Goal: Task Accomplishment & Management: Manage account settings

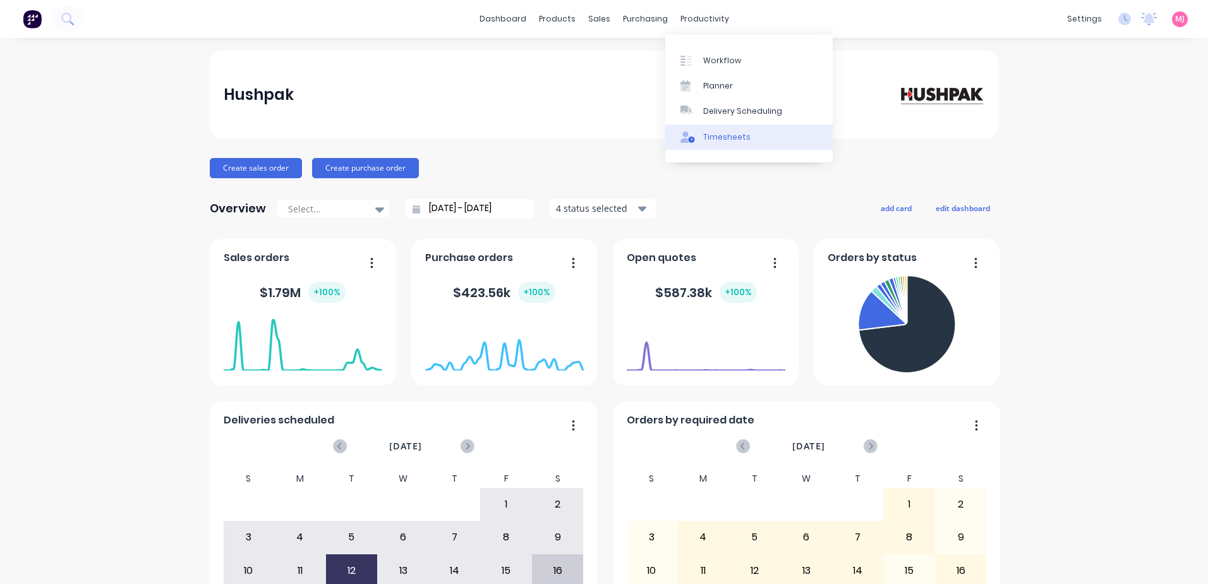
click at [722, 131] on div "Timesheets" at bounding box center [726, 136] width 47 height 11
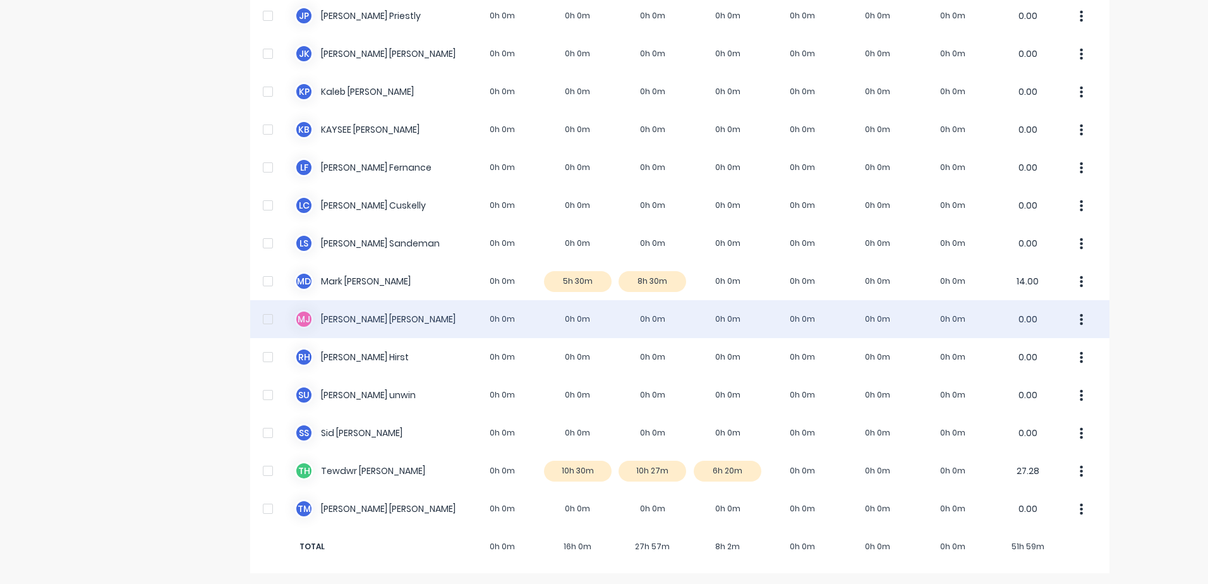
scroll to position [970, 0]
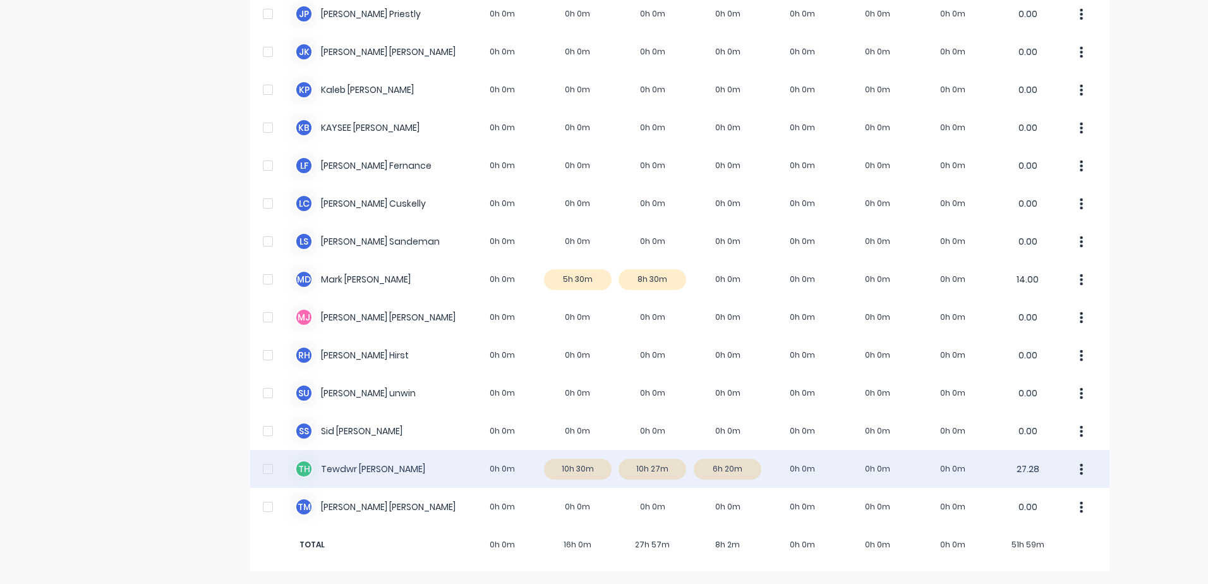
click at [729, 469] on div "[PERSON_NAME] [PERSON_NAME] 0h 0m 10h 30m 10h 27m 6h 20m 0h 0m 0h 0m 0h 0m 27.28" at bounding box center [679, 469] width 859 height 38
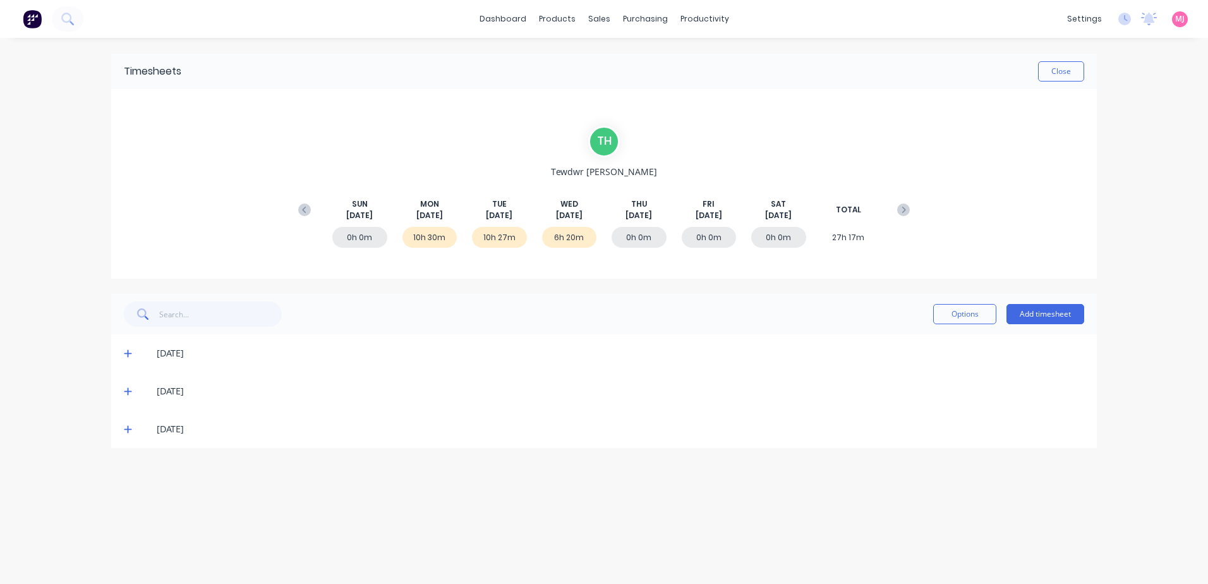
click at [126, 428] on icon at bounding box center [128, 429] width 8 height 9
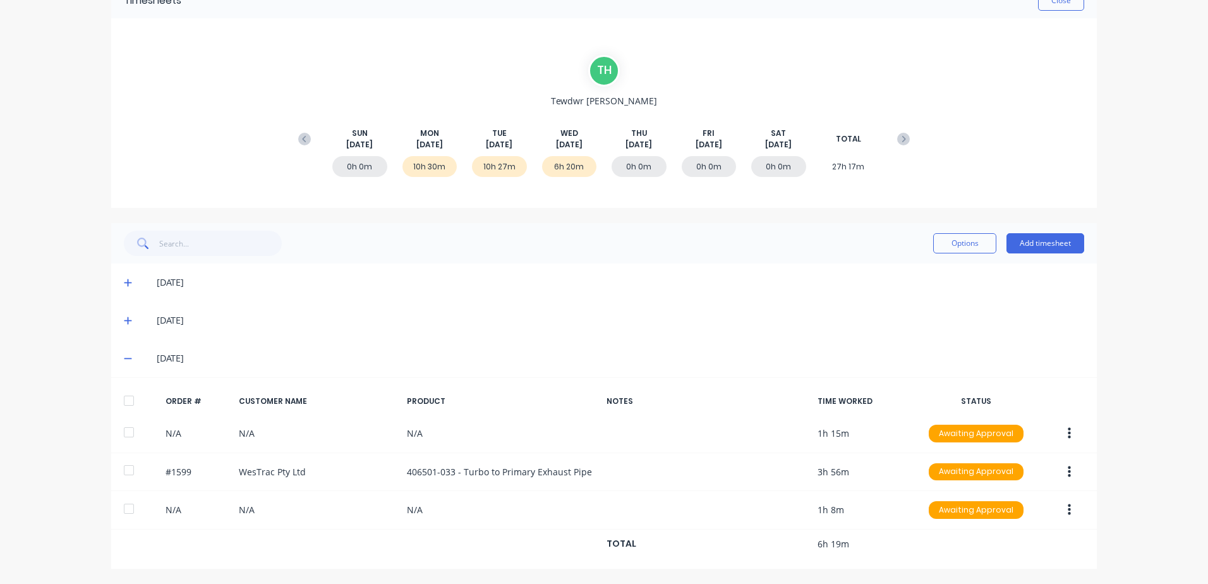
scroll to position [71, 0]
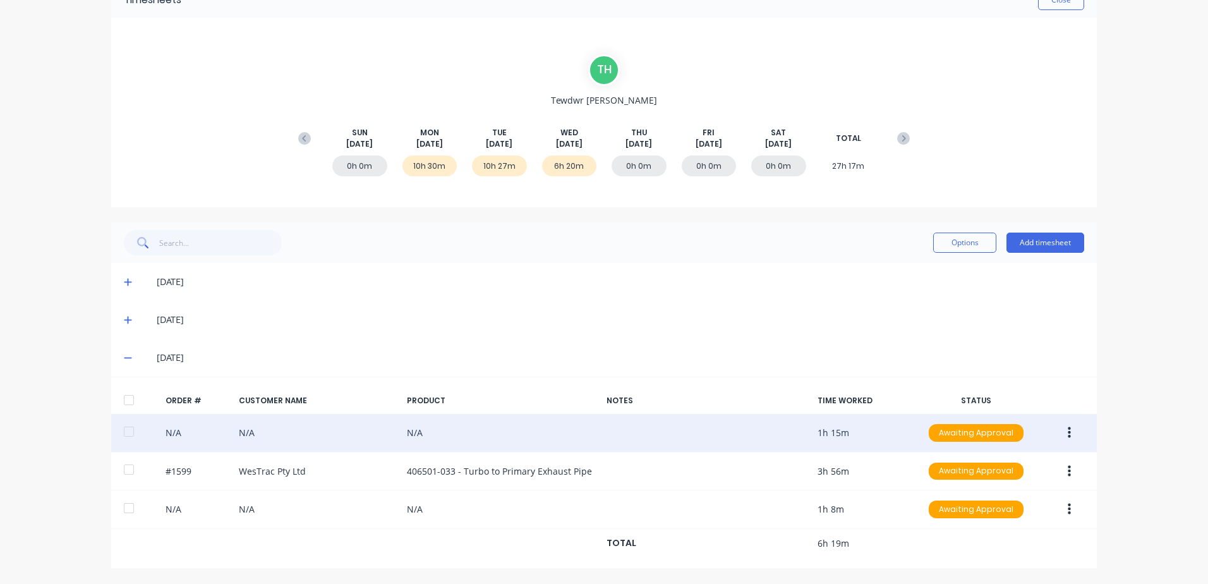
drag, startPoint x: 830, startPoint y: 431, endPoint x: 784, endPoint y: 436, distance: 46.4
click at [829, 431] on div "N/A N/A N/A 1h 15m Awaiting Approval" at bounding box center [604, 433] width 986 height 39
click at [224, 432] on div "N/A N/A N/A 1h 15m Awaiting Approval" at bounding box center [604, 433] width 986 height 39
click at [123, 427] on div at bounding box center [128, 431] width 25 height 25
click at [221, 433] on div "N/A N/A N/A 1h 15m Awaiting Approval" at bounding box center [604, 433] width 986 height 39
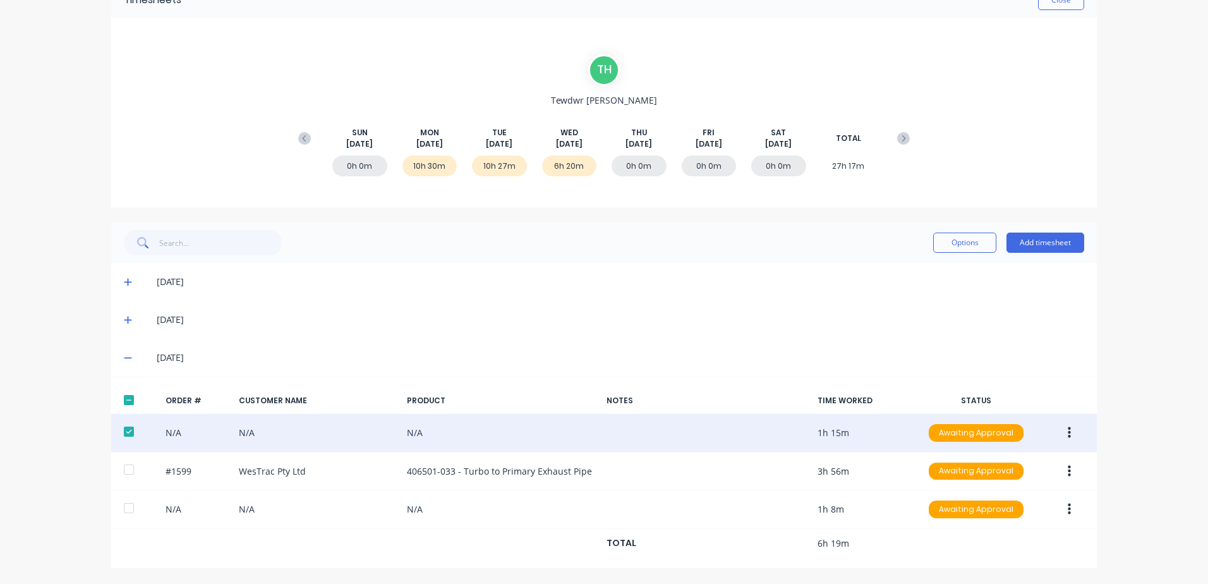
drag, startPoint x: 279, startPoint y: 433, endPoint x: 350, endPoint y: 427, distance: 71.6
click at [289, 432] on div "N/A N/A N/A 1h 15m Awaiting Approval" at bounding box center [604, 433] width 986 height 39
drag, startPoint x: 674, startPoint y: 448, endPoint x: 925, endPoint y: 446, distance: 250.3
click at [677, 448] on div "N/A N/A N/A 1h 15m Awaiting Approval" at bounding box center [604, 433] width 986 height 39
click at [1068, 433] on icon "button" at bounding box center [1069, 432] width 3 height 11
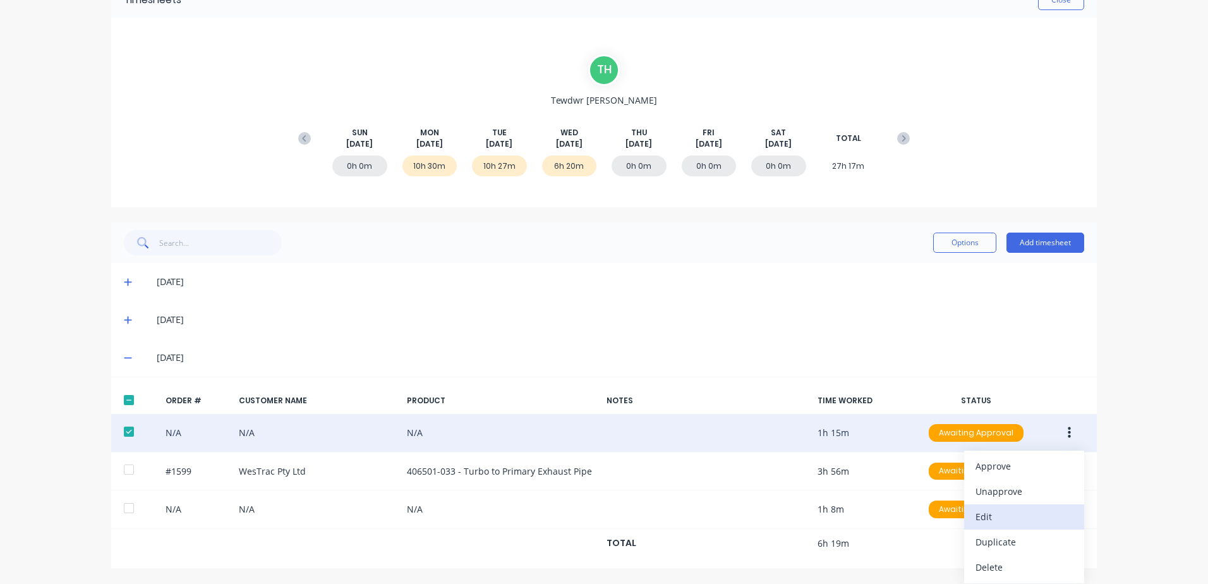
click at [986, 519] on div "Edit" at bounding box center [1024, 516] width 97 height 18
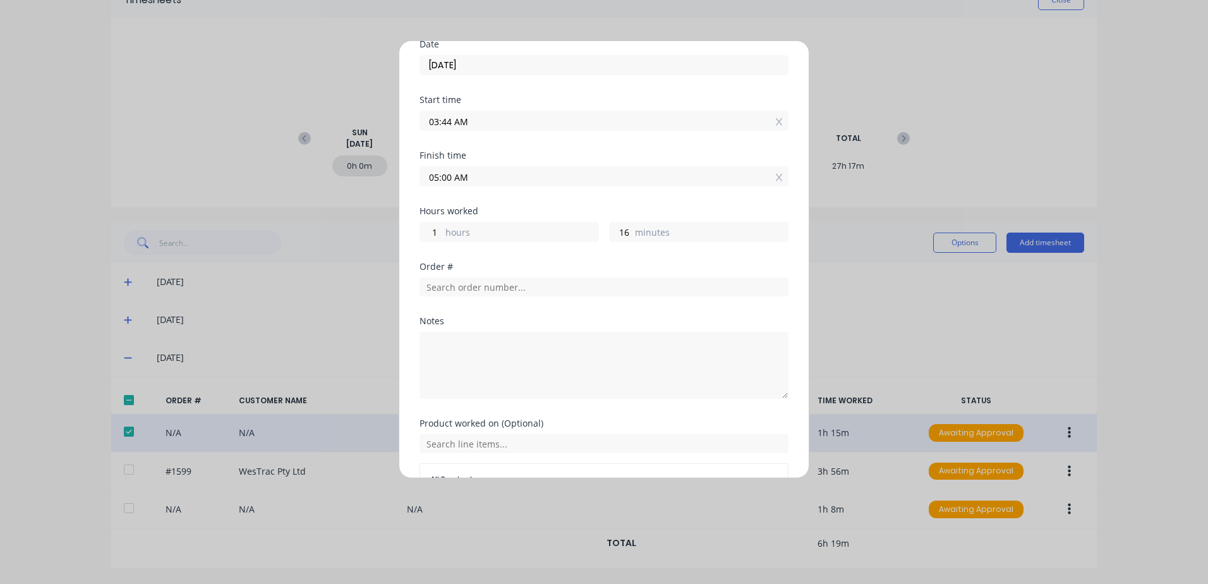
scroll to position [0, 0]
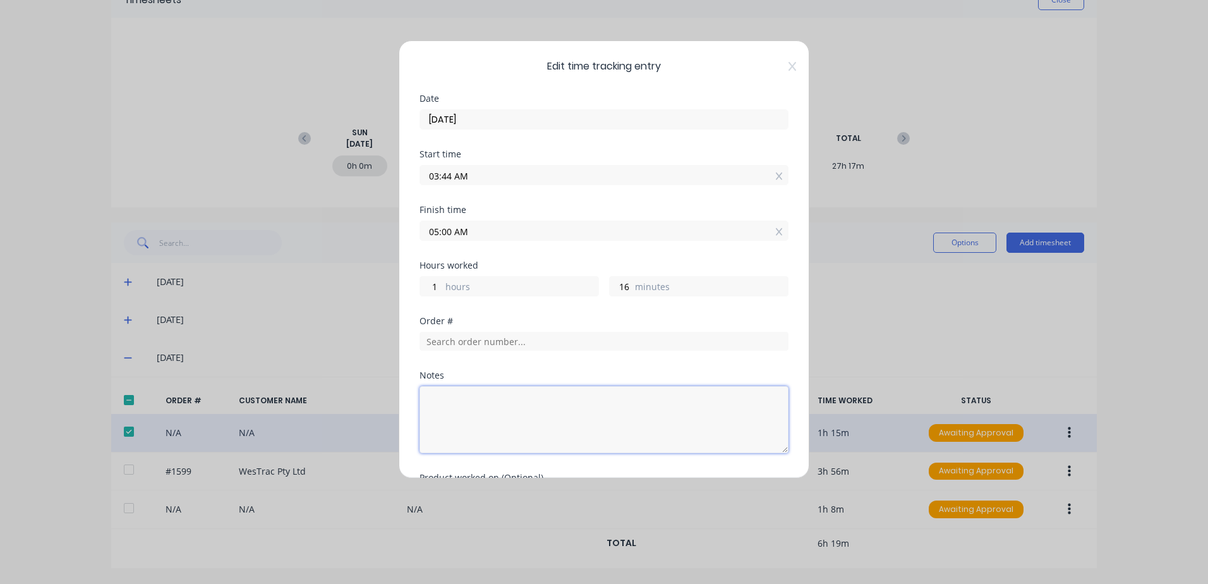
click at [443, 399] on textarea at bounding box center [604, 419] width 369 height 67
type textarea "Workshop Prestarts"
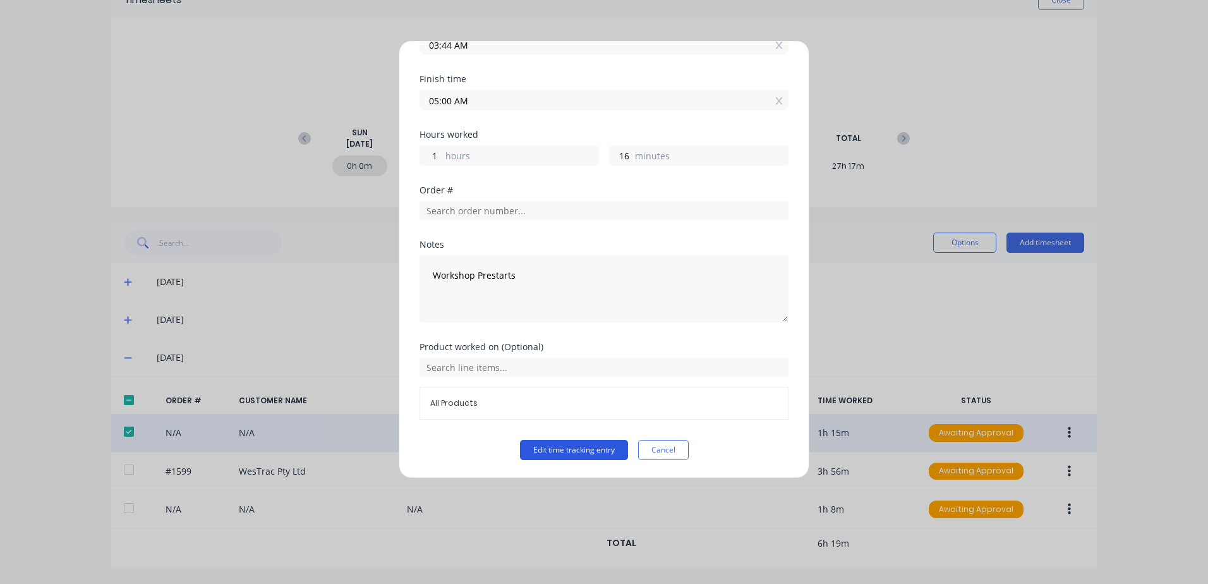
click at [562, 448] on button "Edit time tracking entry" at bounding box center [574, 450] width 108 height 20
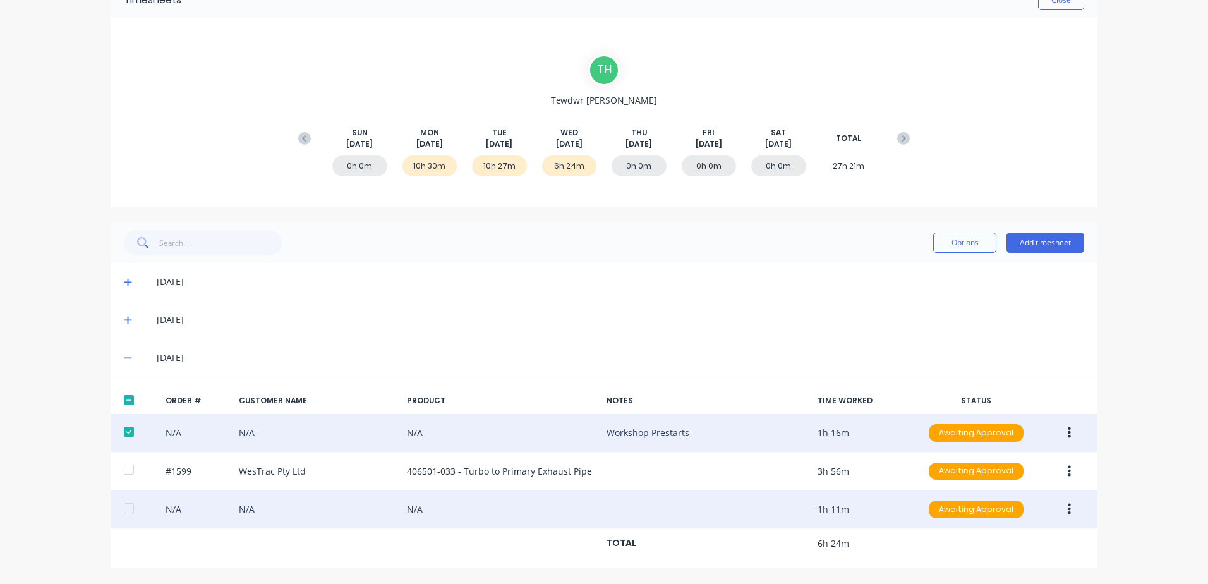
click at [1068, 509] on icon "button" at bounding box center [1069, 509] width 3 height 11
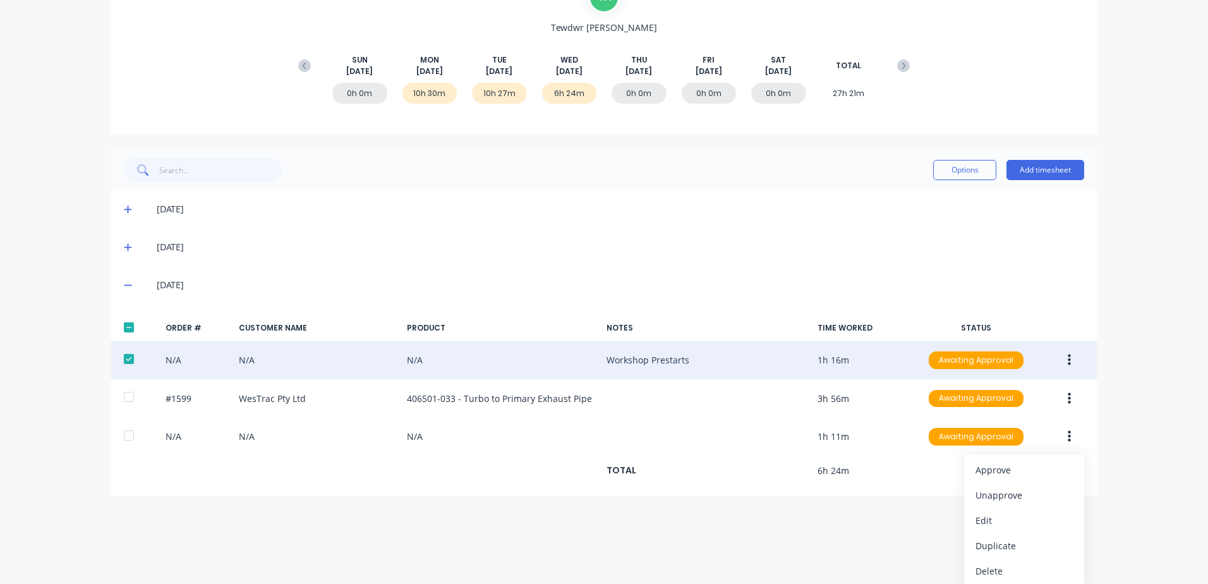
scroll to position [147, 0]
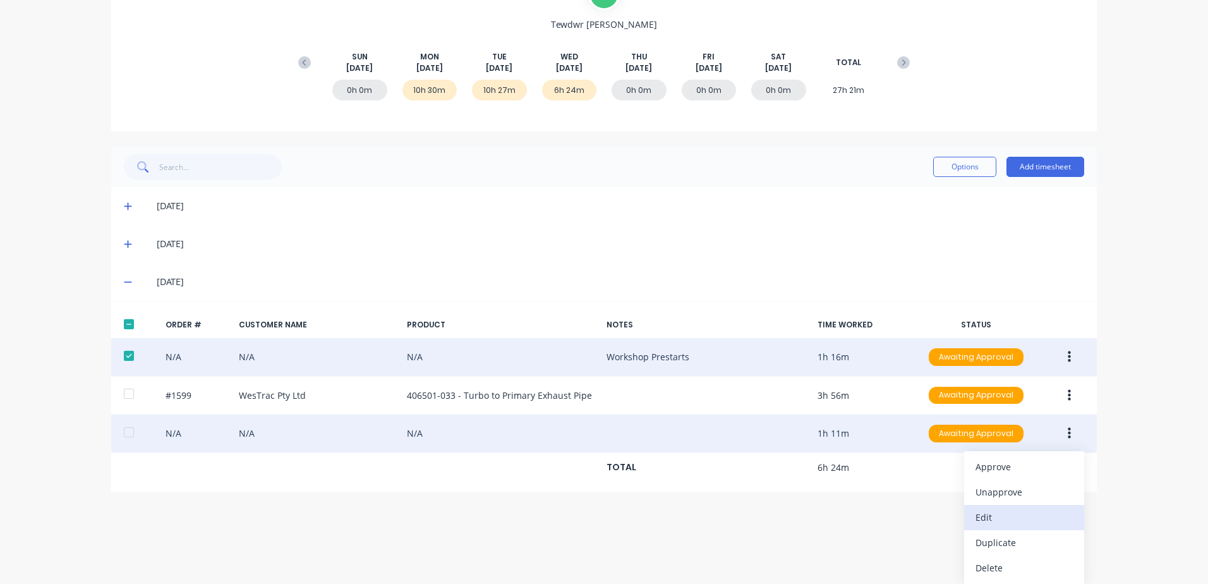
click at [982, 521] on div "Edit" at bounding box center [1024, 517] width 97 height 18
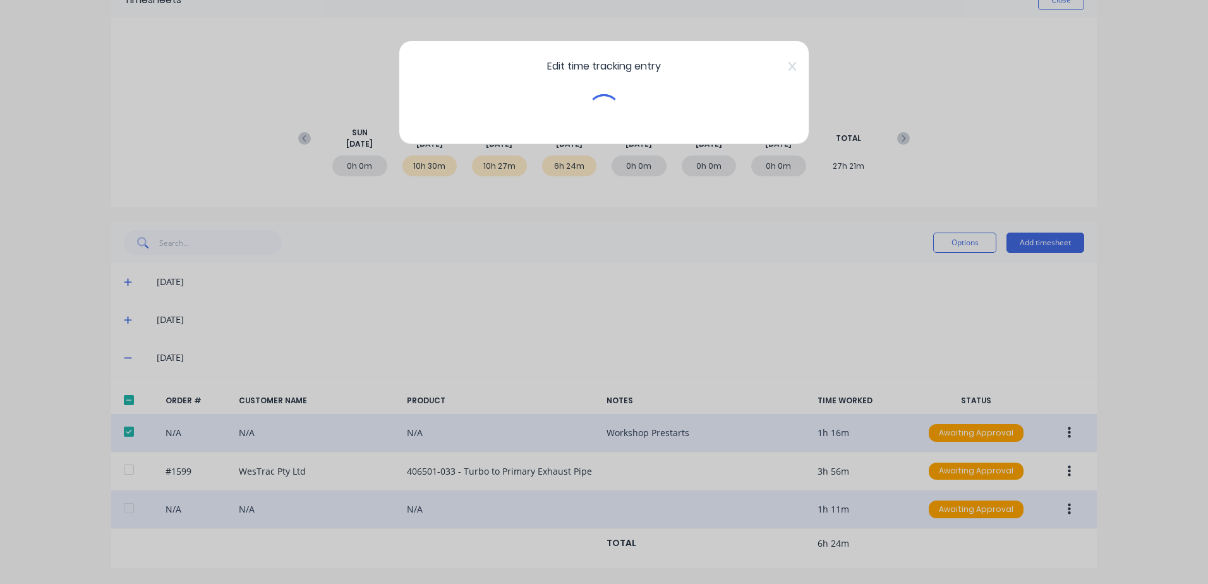
scroll to position [71, 0]
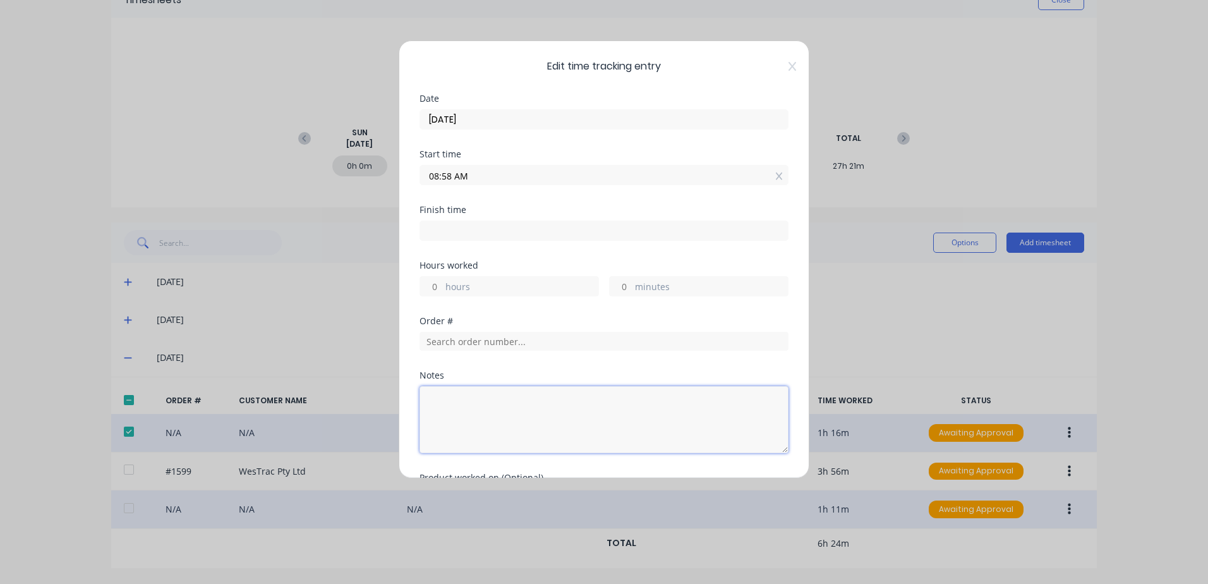
click at [448, 405] on textarea at bounding box center [604, 419] width 369 height 67
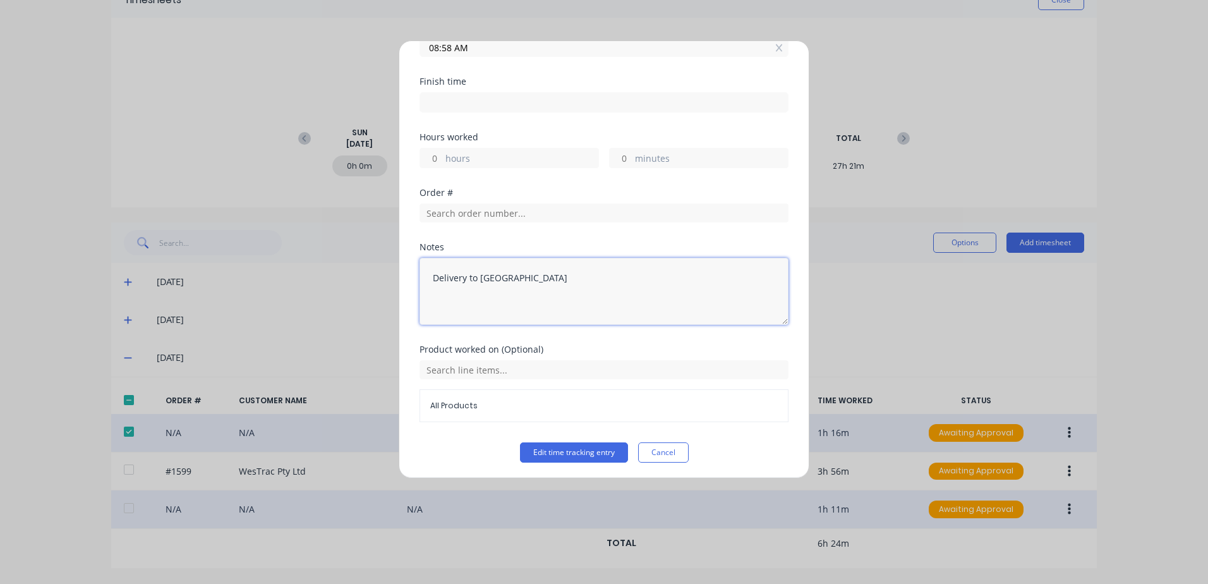
scroll to position [131, 0]
type textarea "Delivery to [GEOGRAPHIC_DATA]"
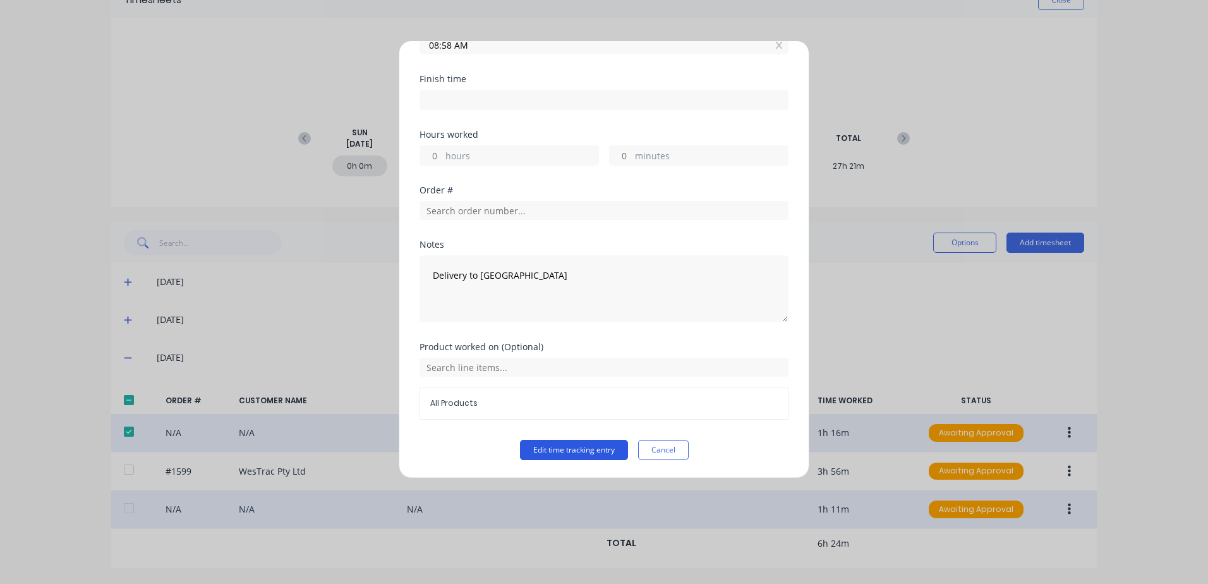
click at [545, 451] on button "Edit time tracking entry" at bounding box center [574, 450] width 108 height 20
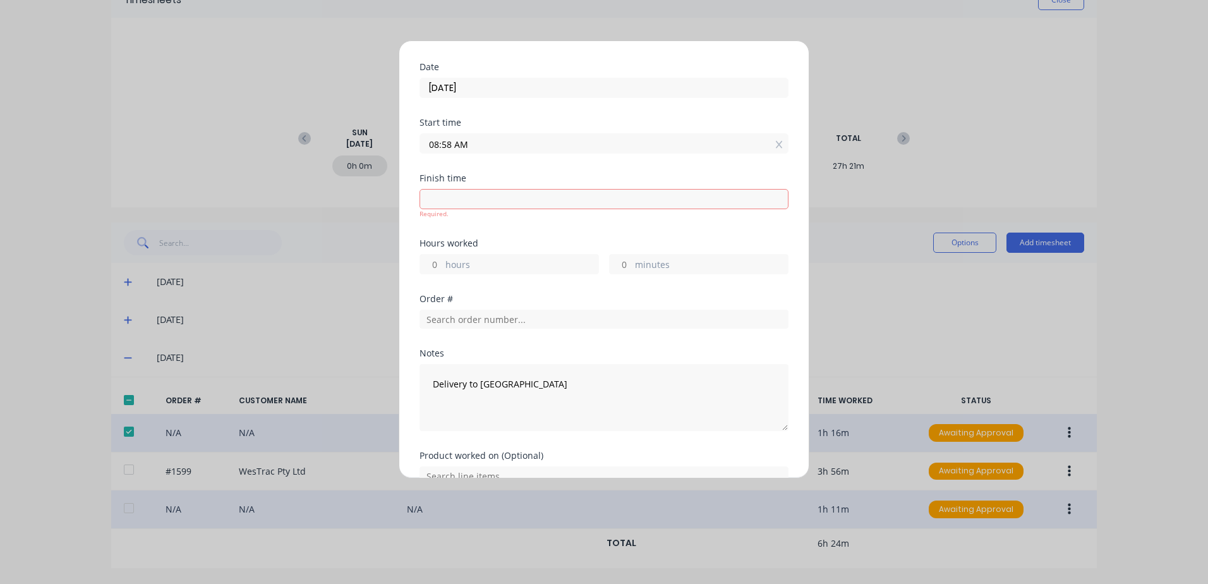
scroll to position [0, 0]
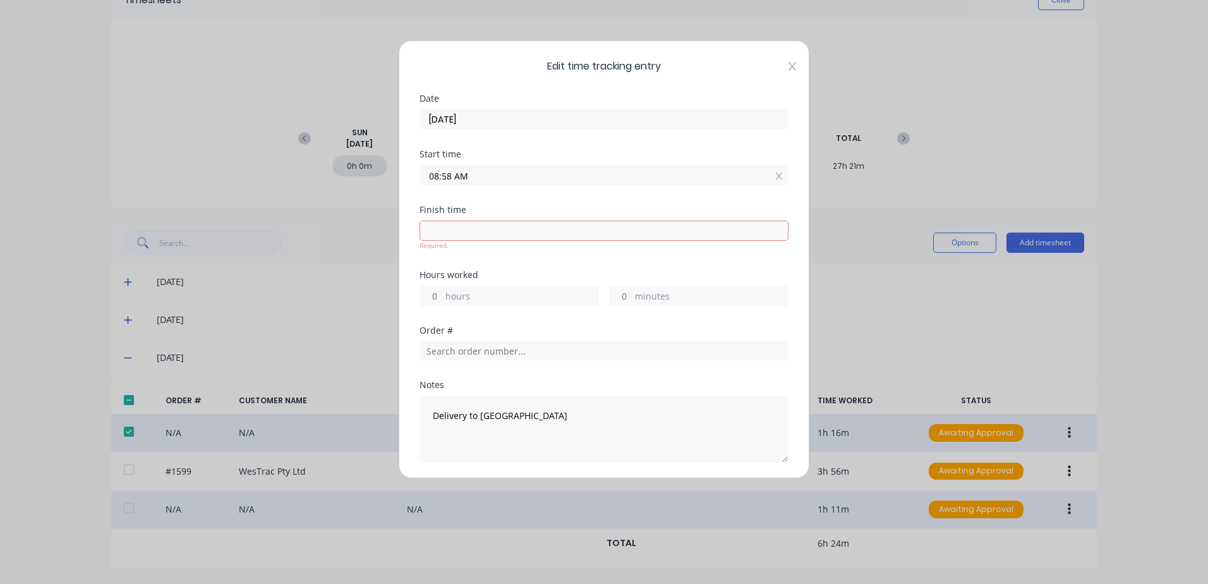
click at [789, 65] on icon at bounding box center [793, 66] width 8 height 9
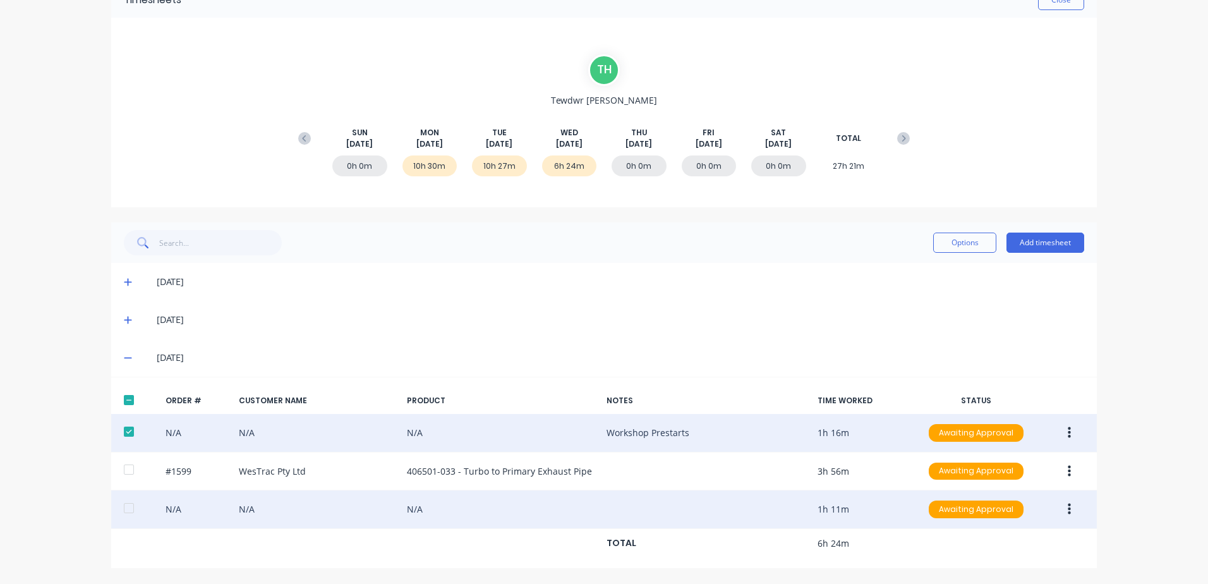
drag, startPoint x: 1198, startPoint y: 320, endPoint x: 1210, endPoint y: 157, distance: 164.1
click at [1208, 157] on html "dashboard products sales purchasing productivity dashboard products Product Cat…" at bounding box center [604, 292] width 1208 height 584
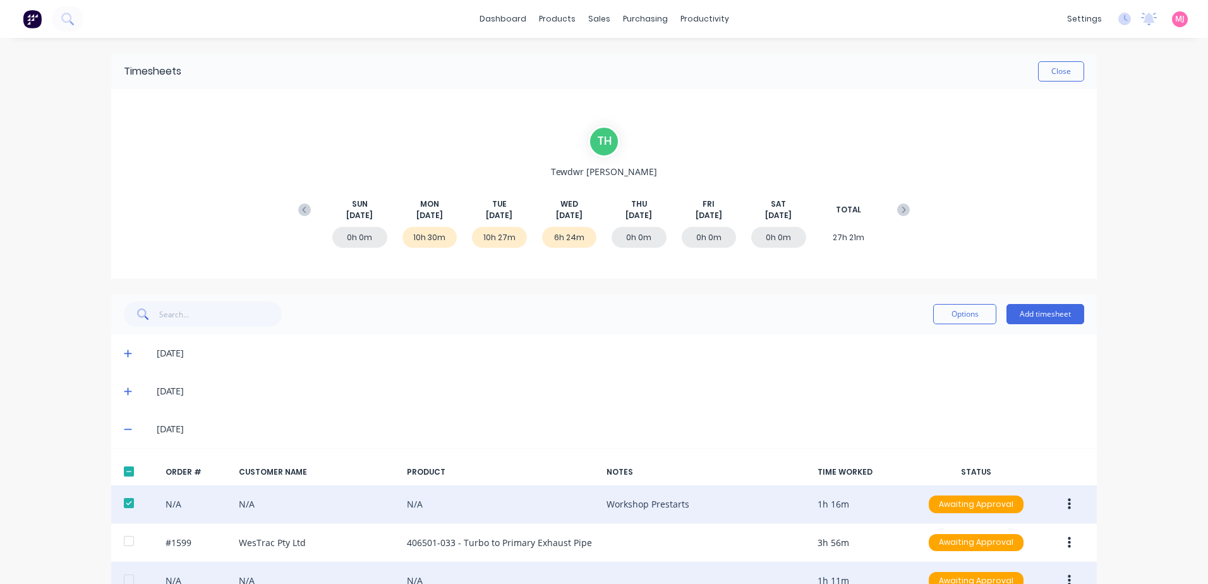
click at [495, 241] on div "10h 27m" at bounding box center [499, 237] width 55 height 21
click at [124, 391] on icon at bounding box center [128, 392] width 8 height 8
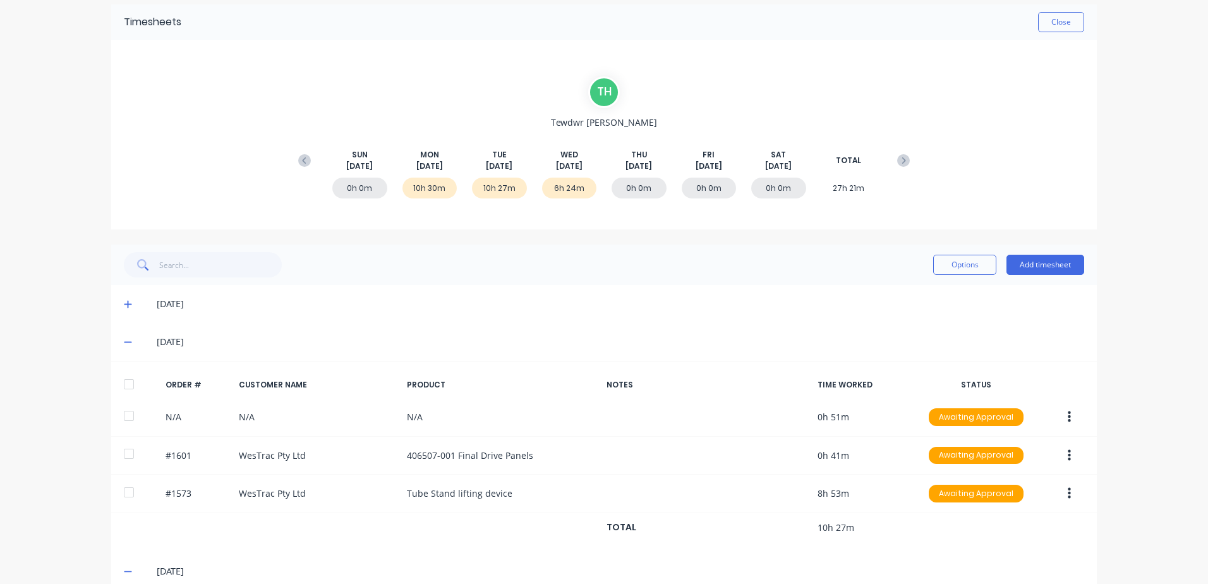
scroll to position [190, 0]
